Goal: Obtain resource: Download file/media

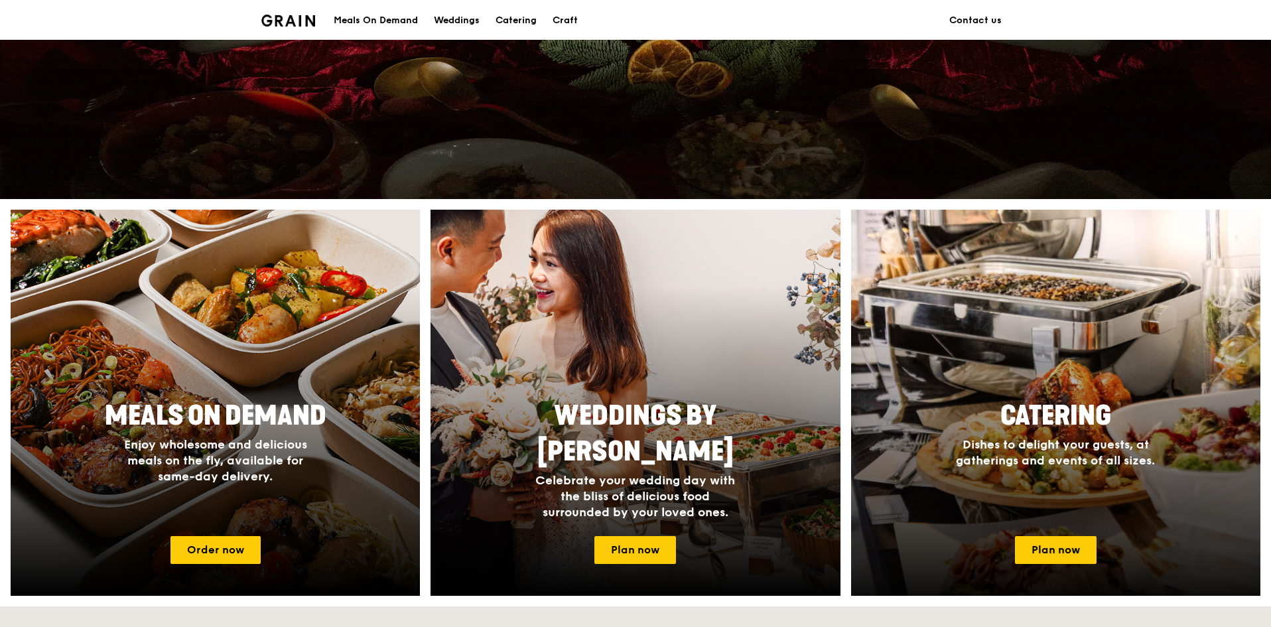
click at [1041, 396] on div "Catering Dishes to delight your guests, at gatherings and events of all sizes." at bounding box center [1055, 433] width 265 height 81
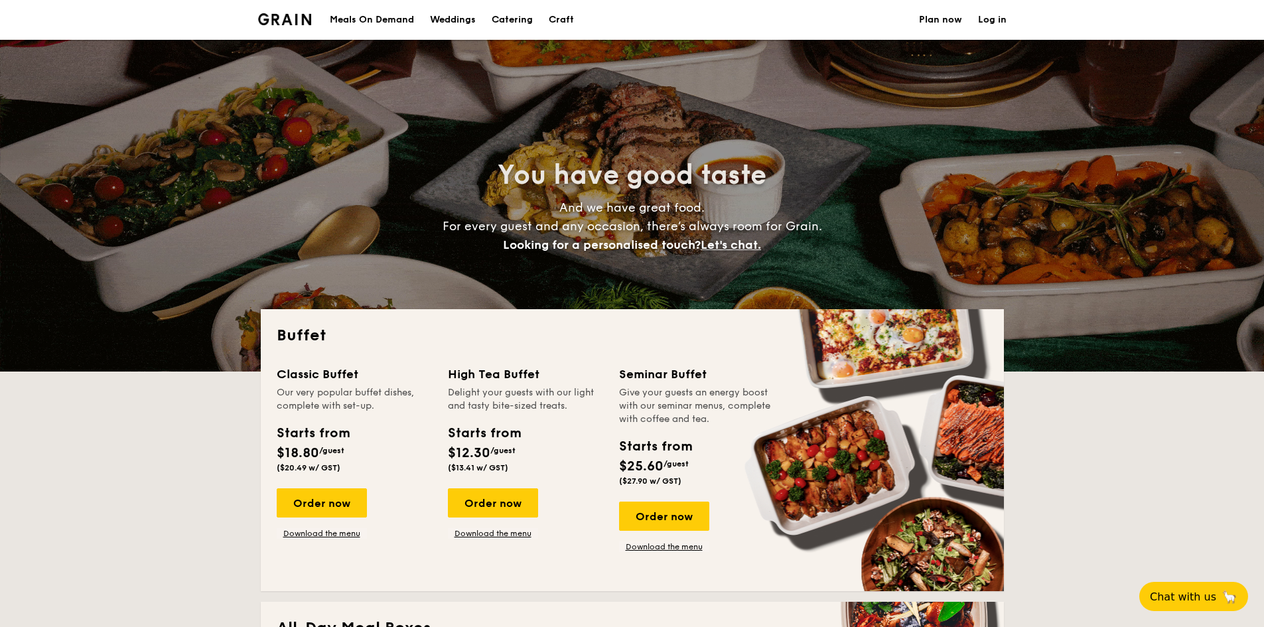
select select
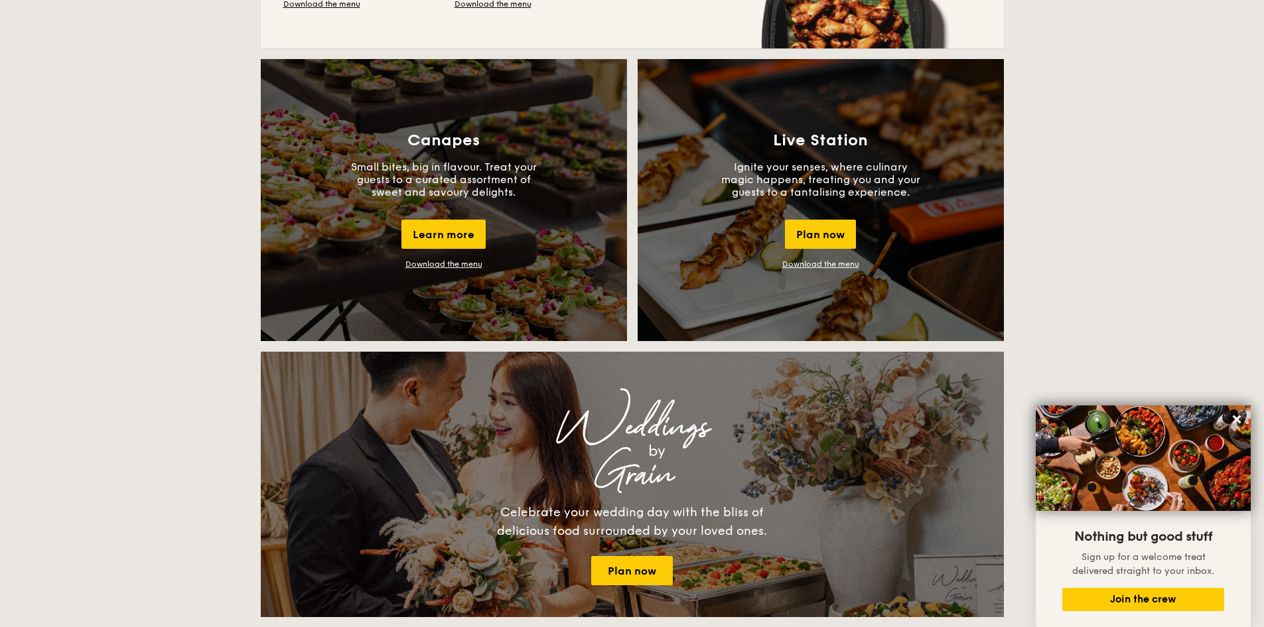
scroll to position [796, 0]
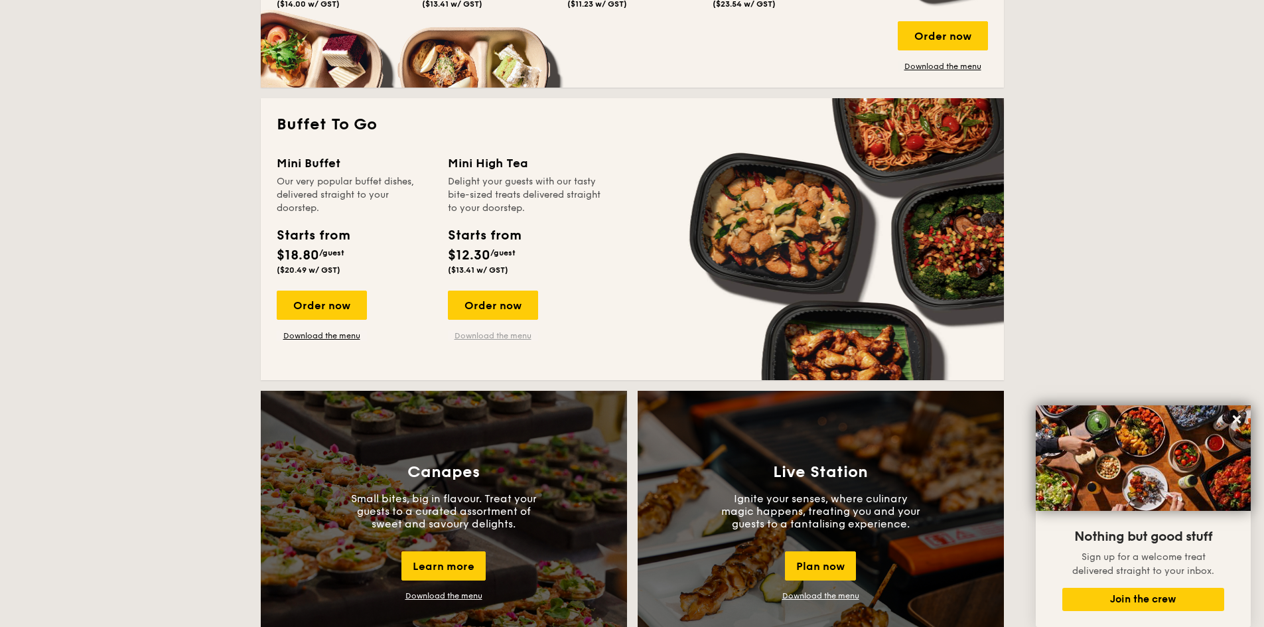
click at [506, 334] on link "Download the menu" at bounding box center [493, 335] width 90 height 11
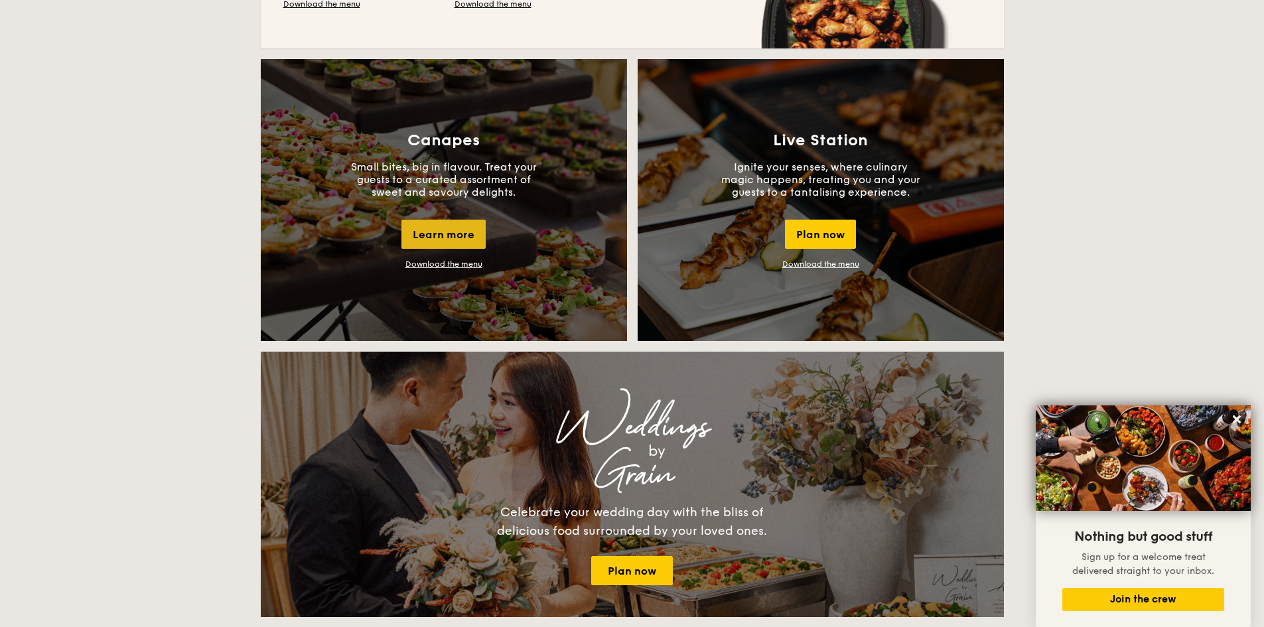
click at [458, 237] on div "Learn more" at bounding box center [443, 234] width 84 height 29
